Goal: Task Accomplishment & Management: Use online tool/utility

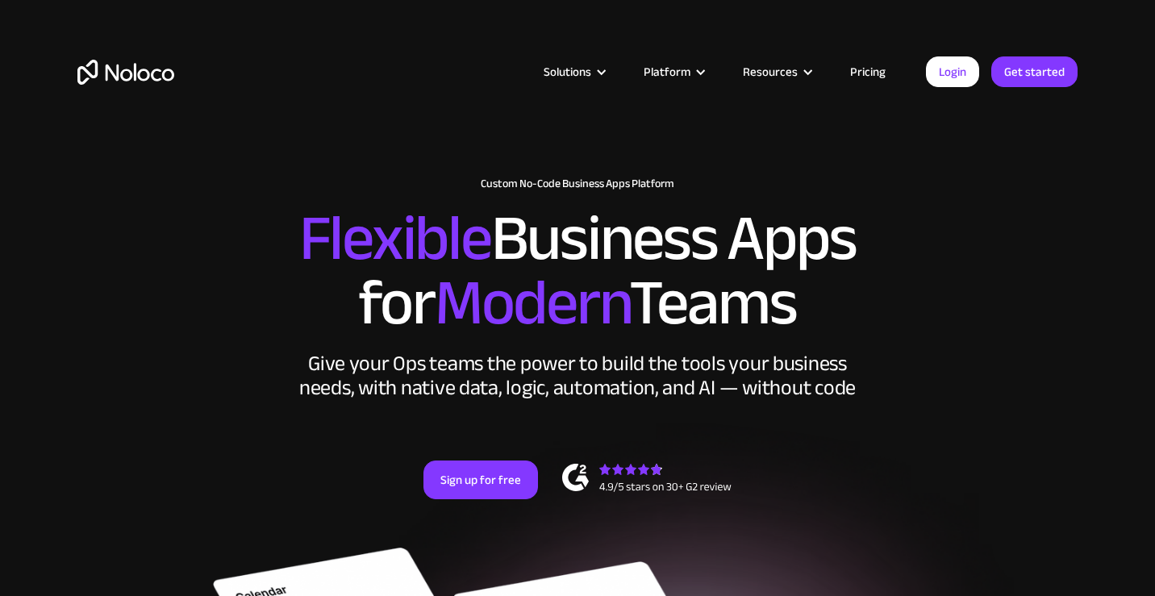
click at [864, 73] on link "Pricing" at bounding box center [868, 71] width 76 height 21
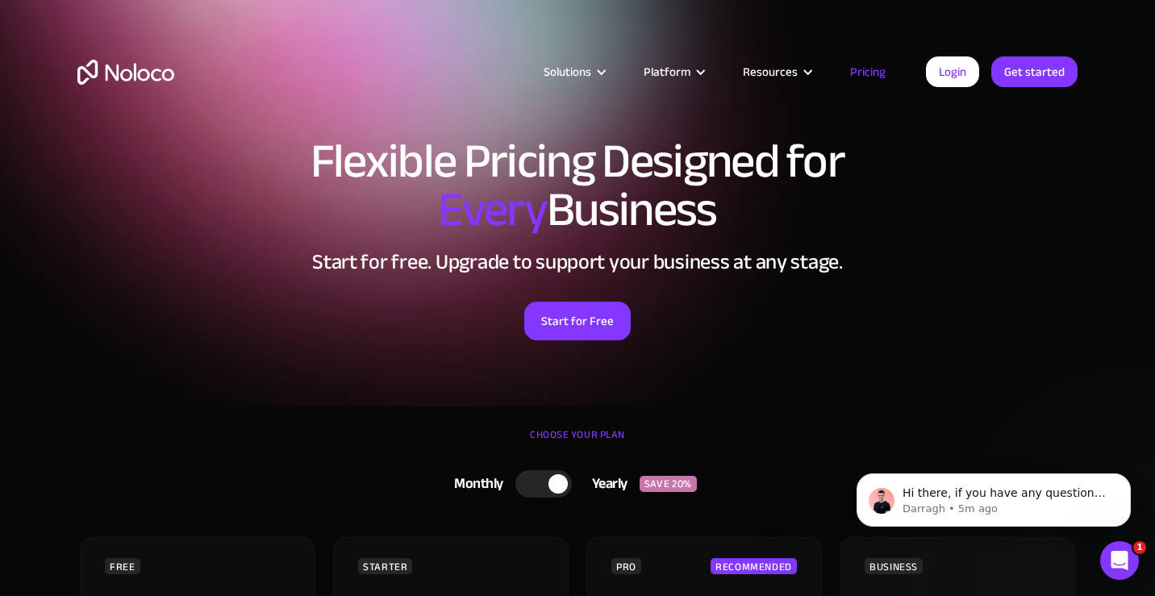
click at [135, 81] on img "home" at bounding box center [125, 72] width 97 height 25
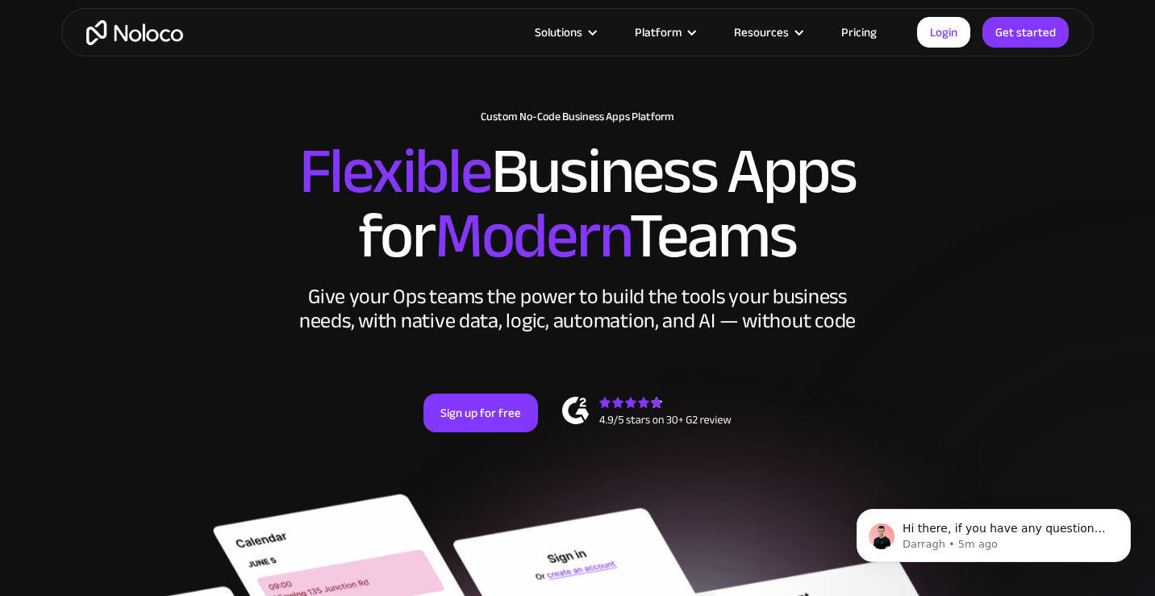
scroll to position [69, 0]
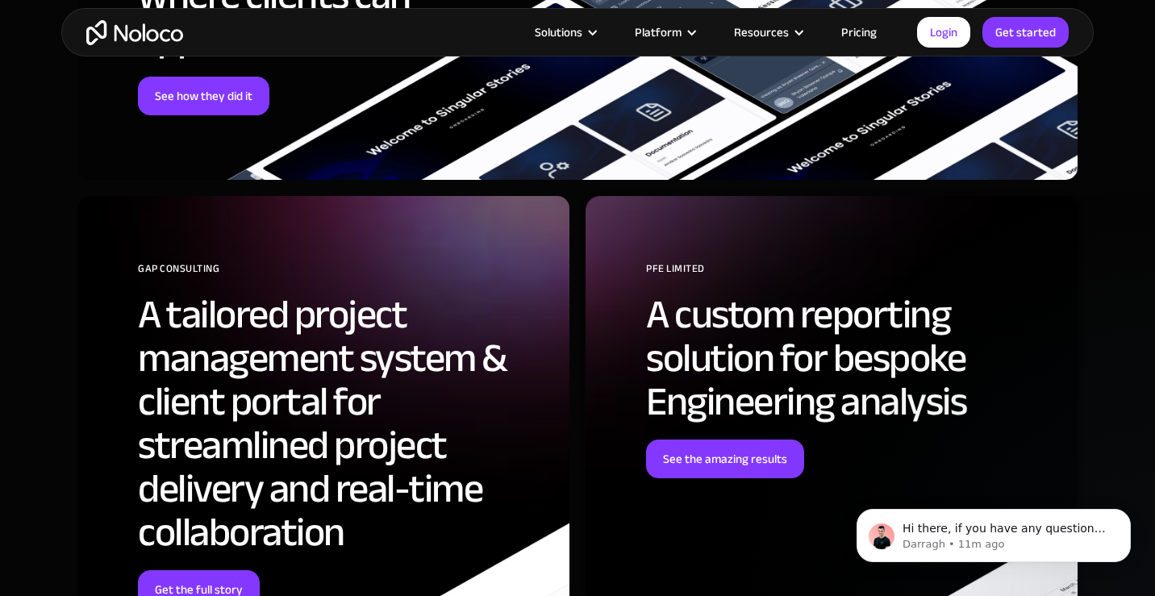
scroll to position [6266, 0]
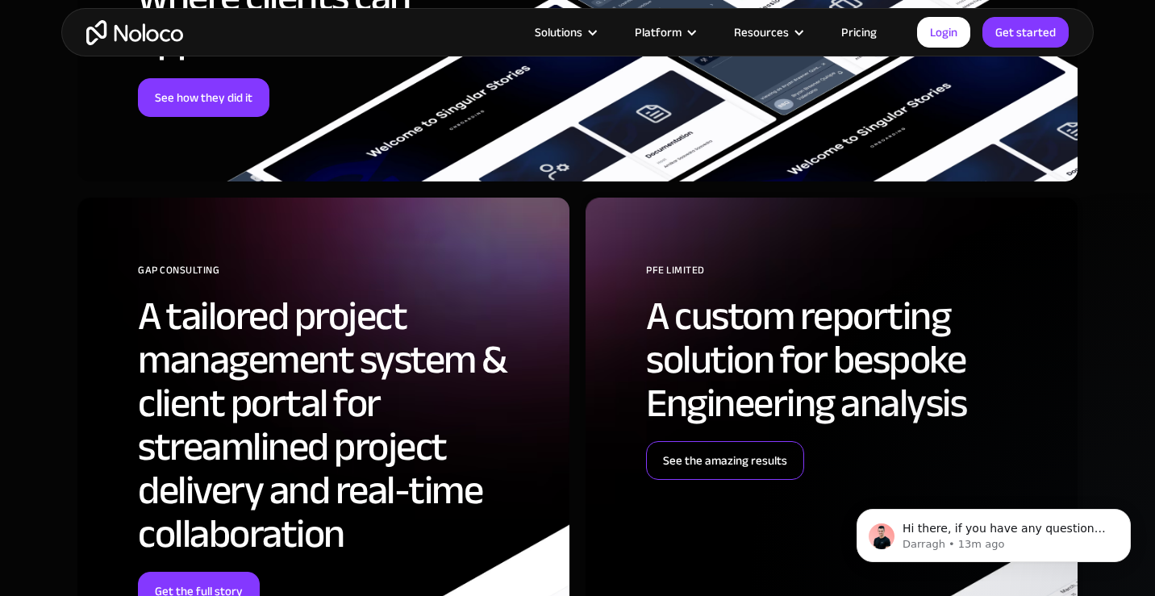
click at [697, 473] on link "See the amazing results" at bounding box center [725, 460] width 158 height 39
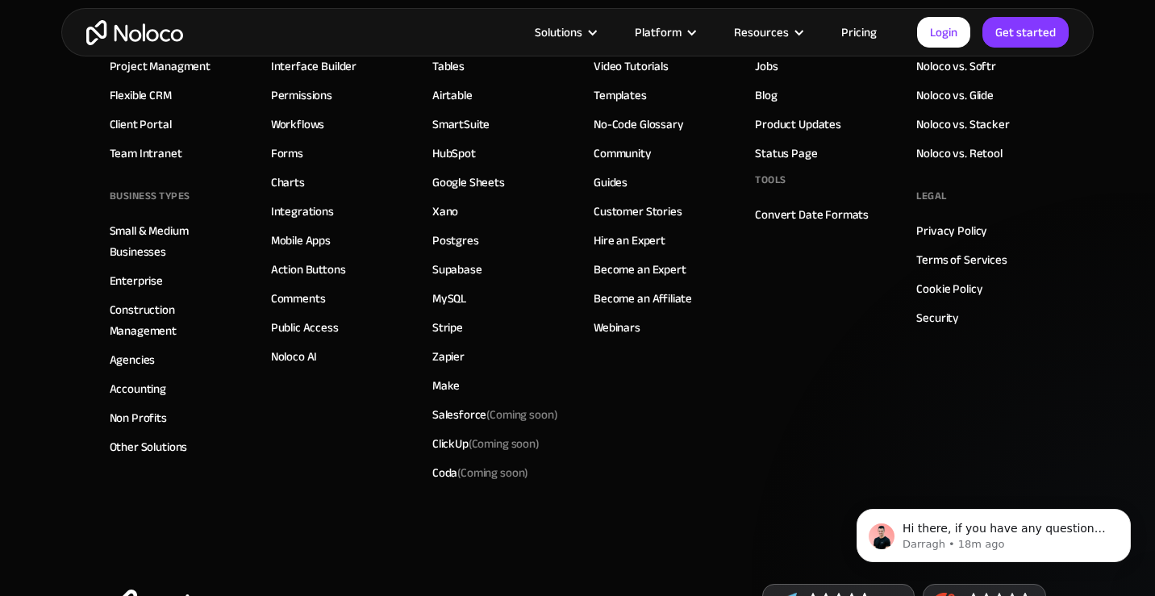
scroll to position [7352, 0]
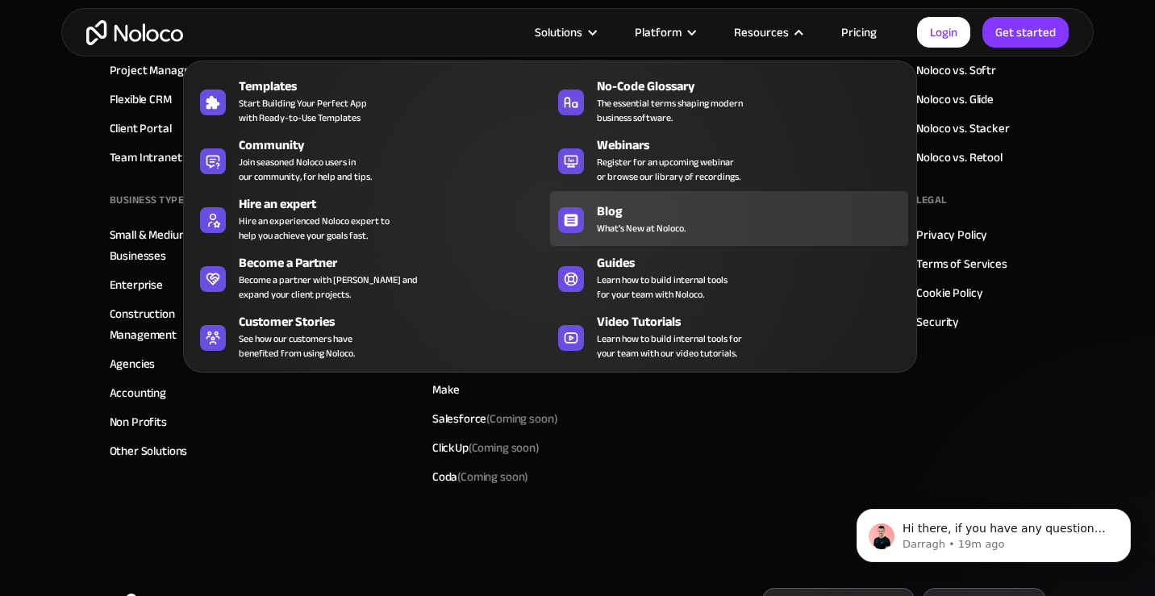
click at [665, 222] on span "What's New at Noloco." at bounding box center [641, 228] width 89 height 15
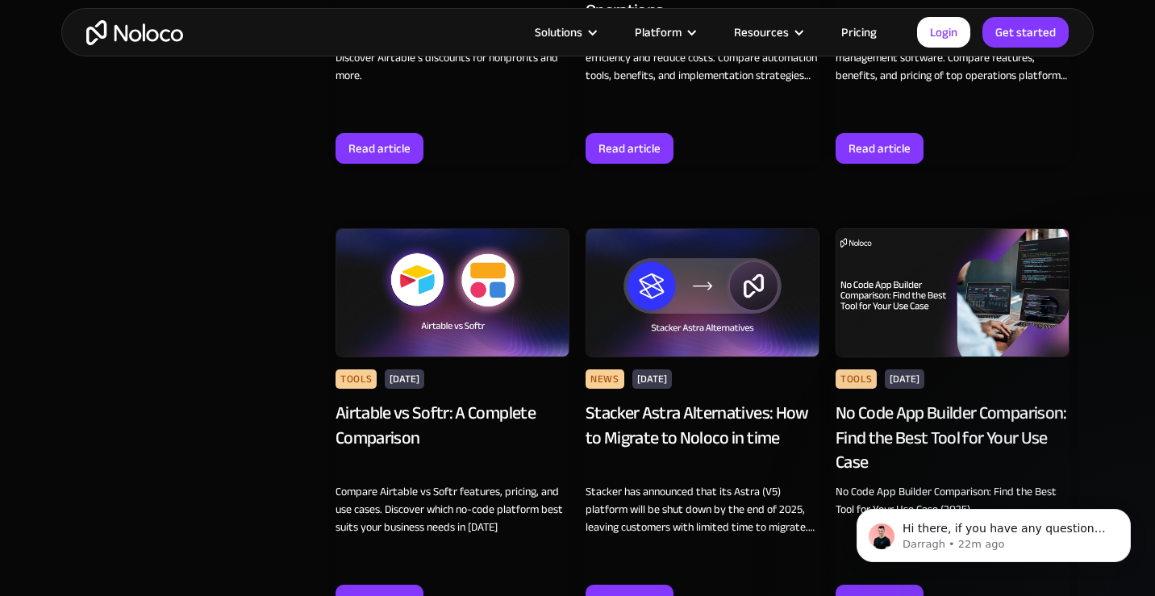
scroll to position [1496, 0]
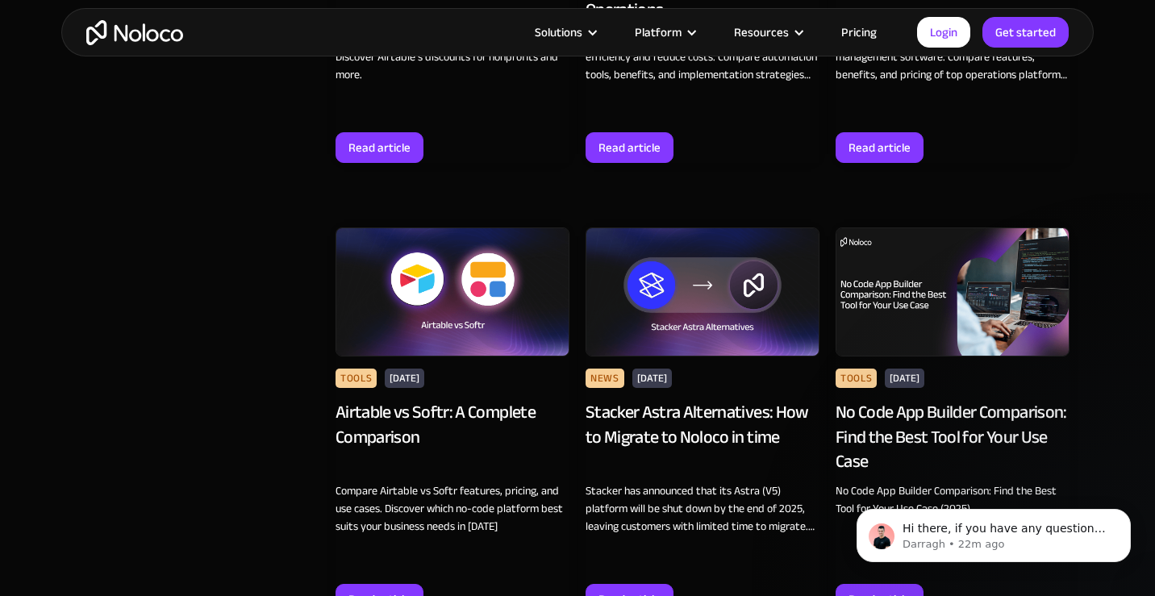
click at [597, 380] on div "News" at bounding box center [604, 378] width 39 height 19
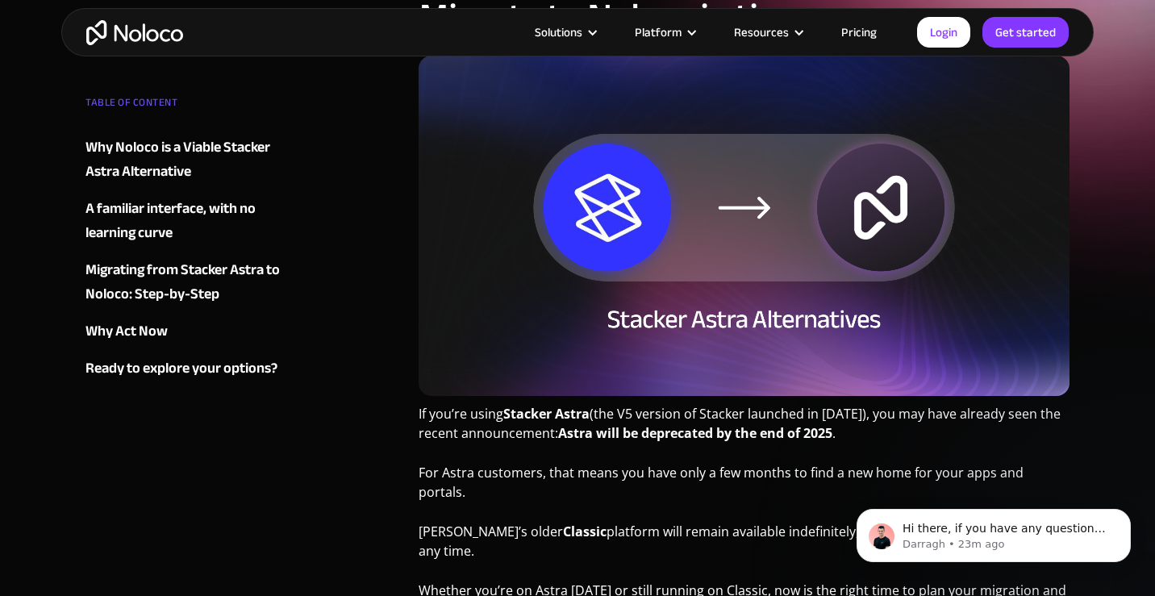
scroll to position [89, 0]
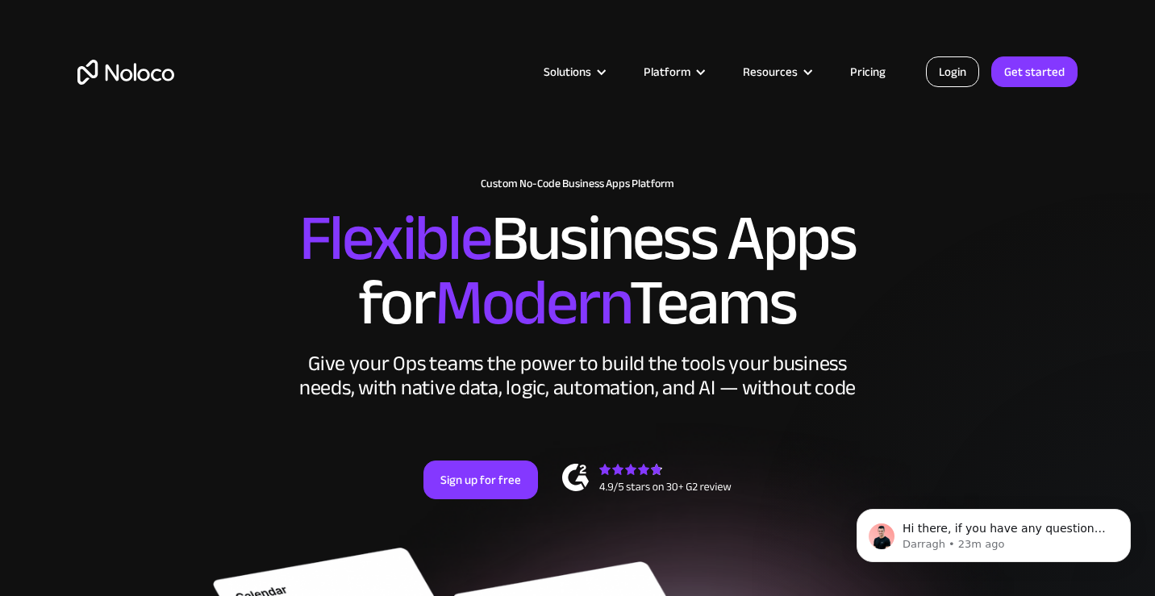
click at [952, 77] on link "Login" at bounding box center [952, 71] width 53 height 31
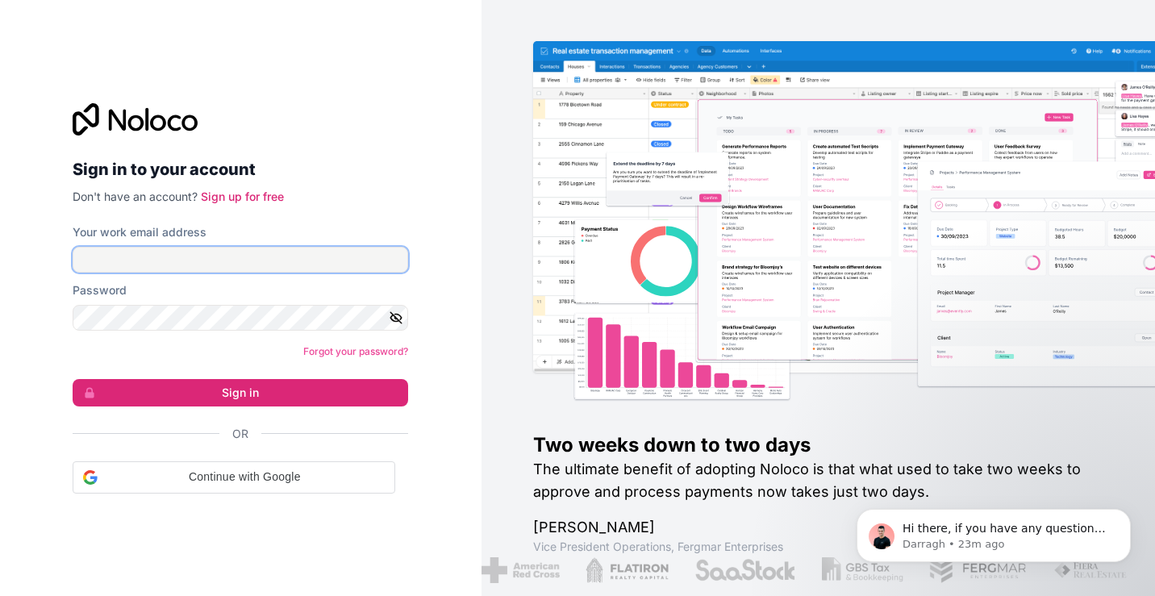
type input "marc@thelivestocklink.com"
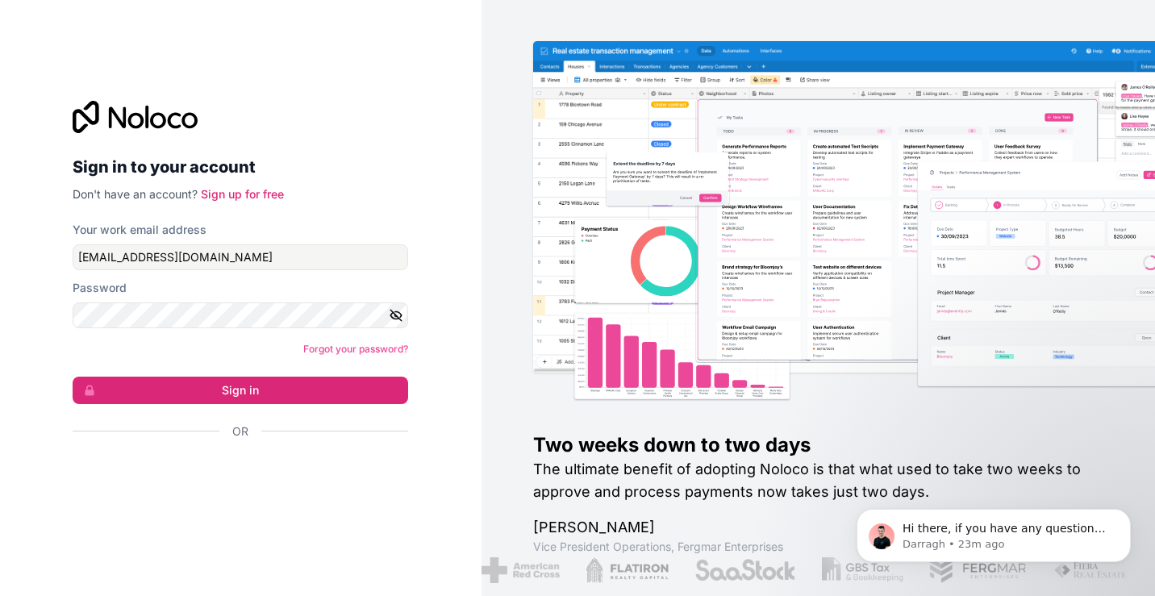
click at [396, 314] on icon "button" at bounding box center [396, 315] width 11 height 11
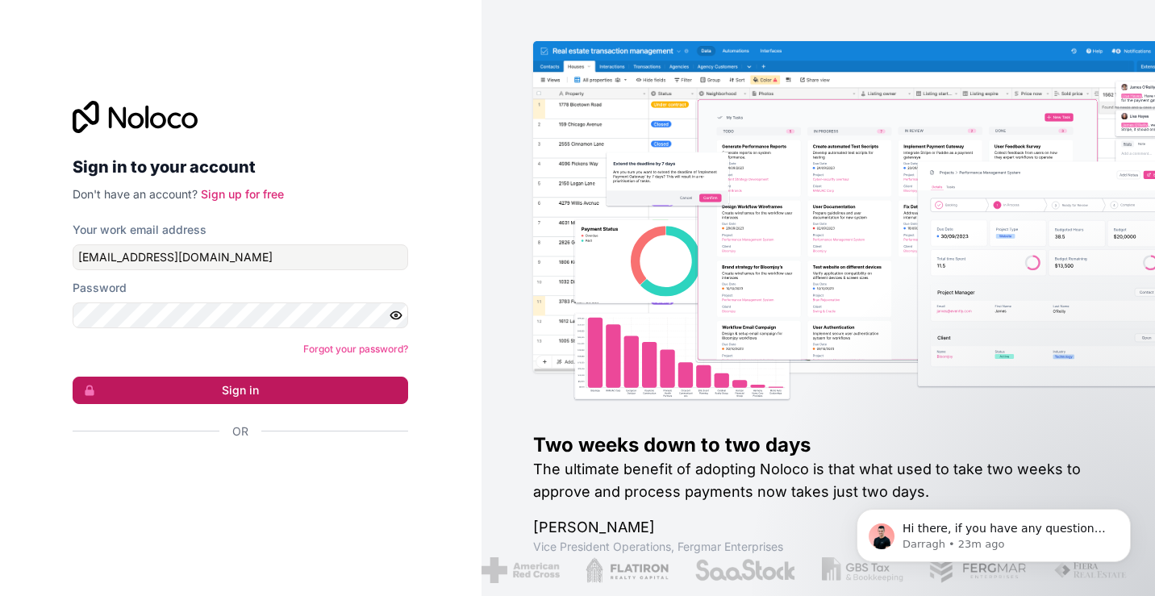
click at [246, 394] on button "Sign in" at bounding box center [240, 390] width 335 height 27
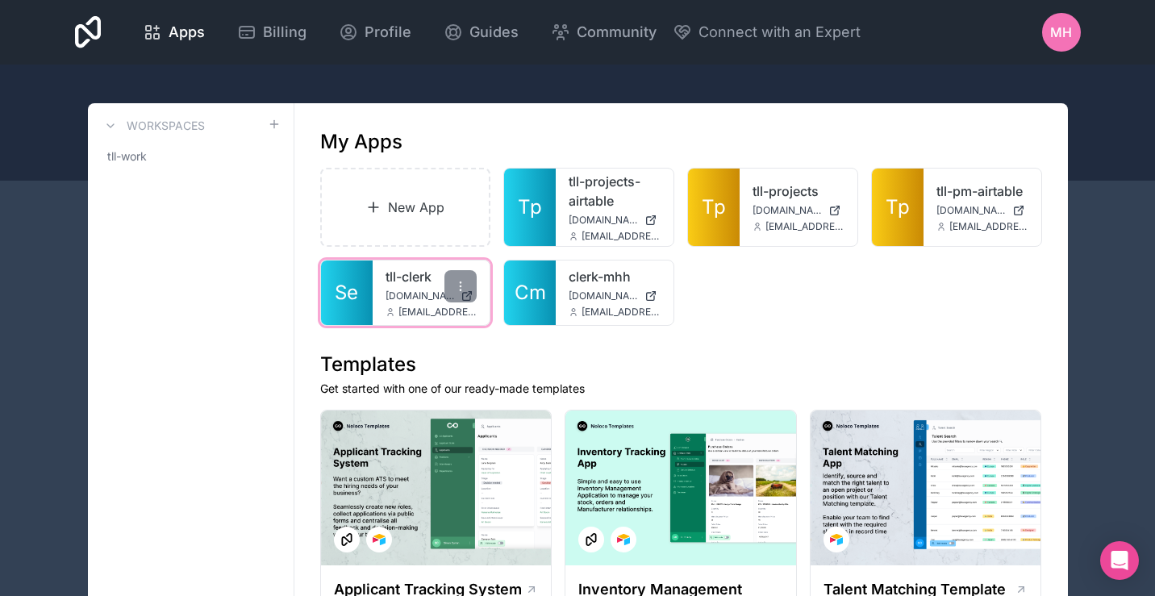
click at [396, 301] on span "tll-clerk.noloco.co" at bounding box center [419, 296] width 69 height 13
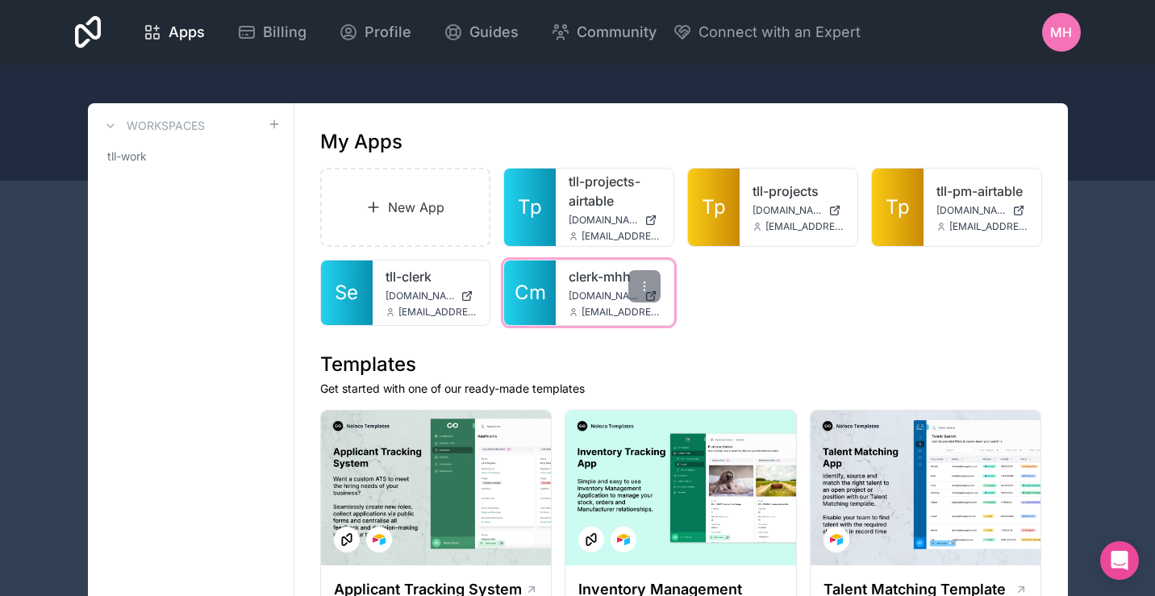
click at [578, 289] on div "clerk-mhh clerk-mhh.noloco.co marc@thelivestocklink.com" at bounding box center [615, 292] width 118 height 65
click at [646, 285] on icon at bounding box center [644, 286] width 13 height 13
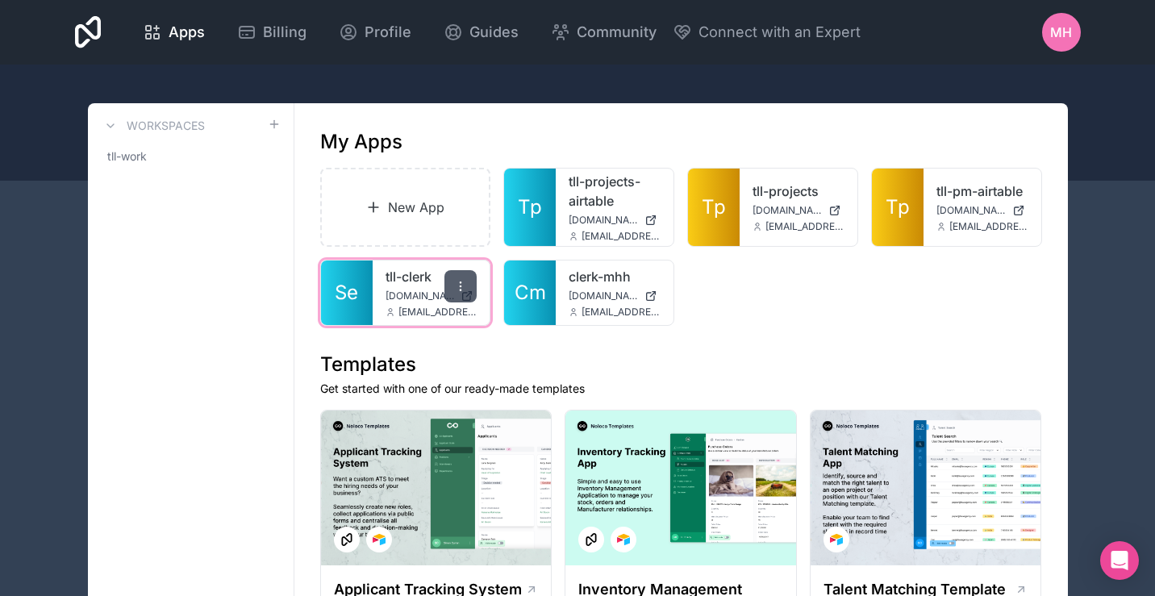
click at [462, 286] on icon at bounding box center [460, 286] width 13 height 13
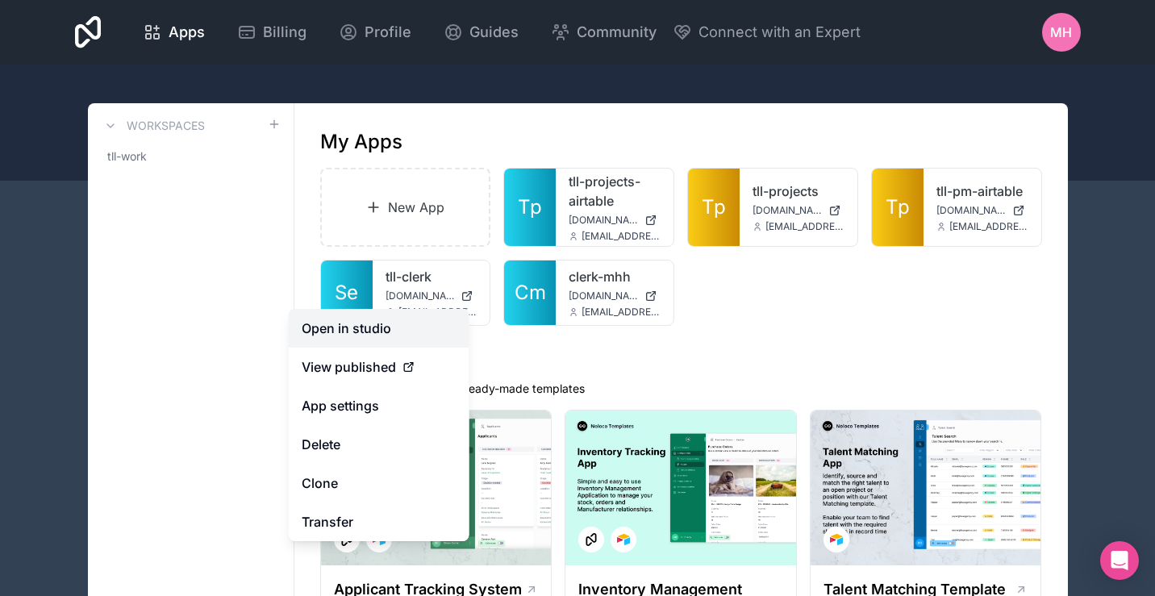
click at [381, 330] on link "Open in studio" at bounding box center [379, 328] width 181 height 39
